Goal: Find specific page/section: Find specific page/section

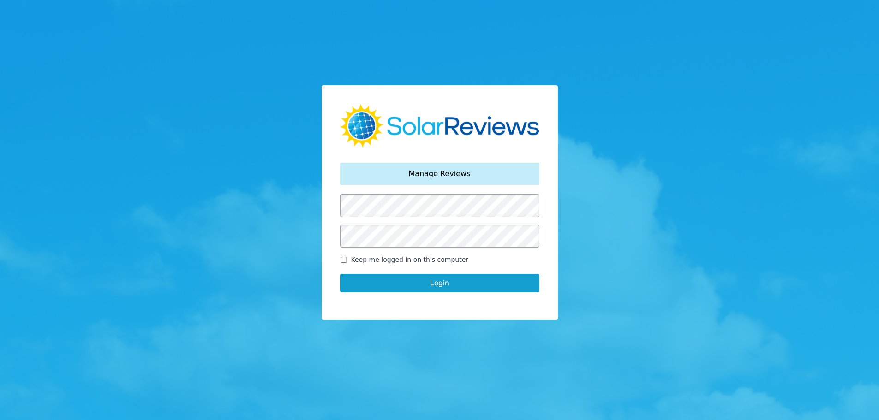
click at [415, 287] on button "Login" at bounding box center [439, 283] width 199 height 18
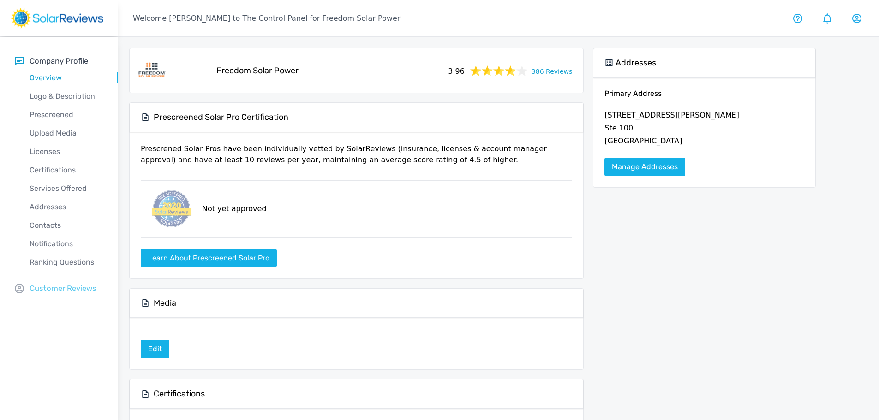
click at [78, 284] on p "Customer Reviews" at bounding box center [63, 289] width 67 height 12
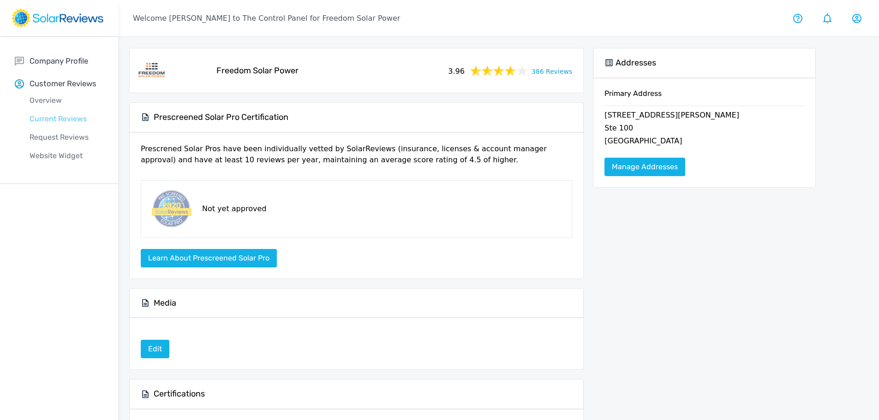
click at [67, 121] on p "Current Reviews" at bounding box center [66, 119] width 103 height 11
